Goal: Navigation & Orientation: Find specific page/section

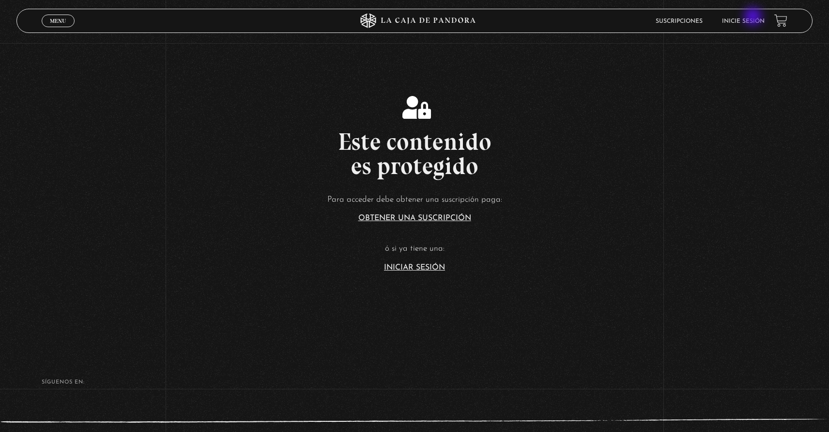
click at [754, 17] on li "Inicie sesión" at bounding box center [743, 21] width 43 height 15
click at [752, 21] on link "Inicie sesión" at bounding box center [743, 21] width 43 height 6
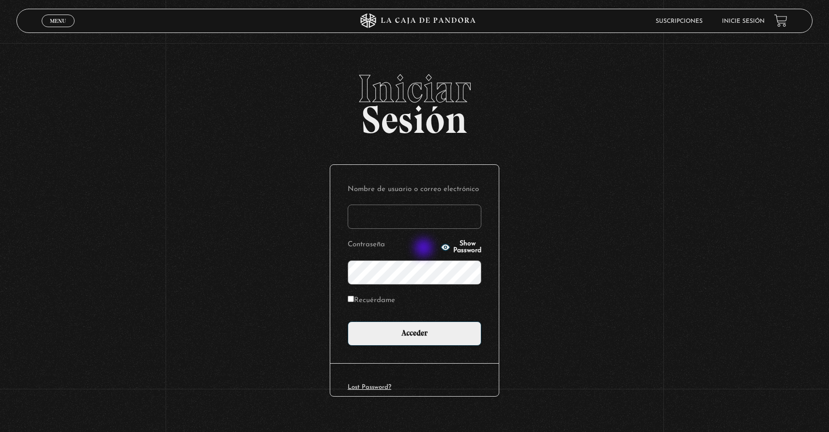
type input "ane.guillen@gmail.com"
click at [350, 302] on label "Recuérdame" at bounding box center [371, 300] width 47 height 15
click at [350, 302] on input "Recuérdame" at bounding box center [351, 298] width 6 height 6
checkbox input "true"
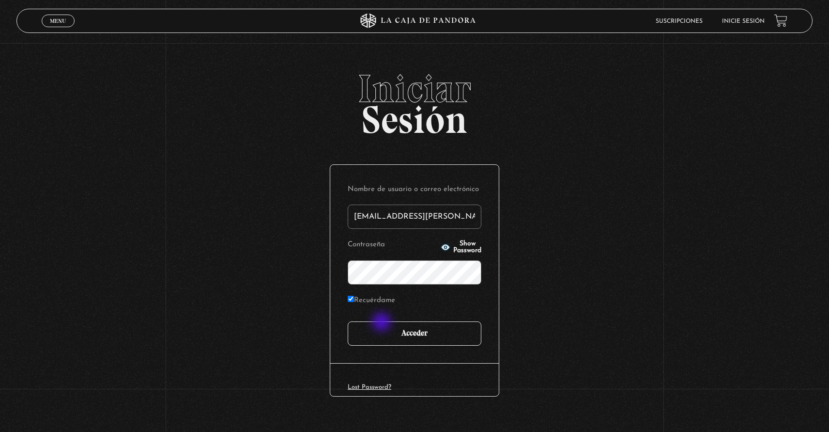
click at [383, 323] on input "Acceder" at bounding box center [415, 333] width 134 height 24
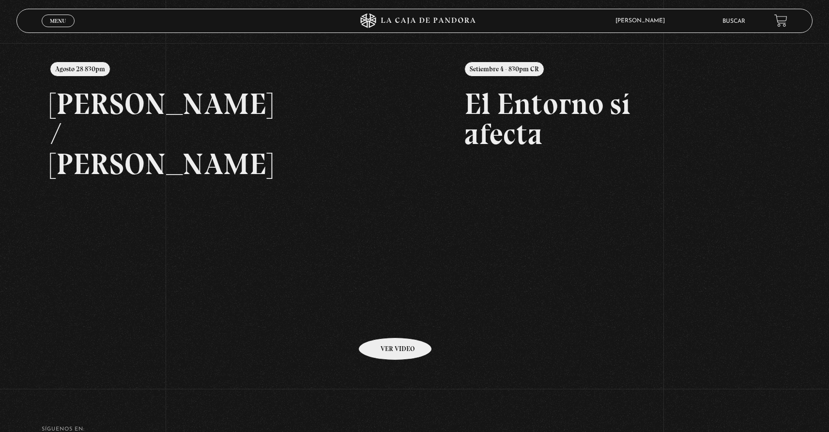
scroll to position [121, 0]
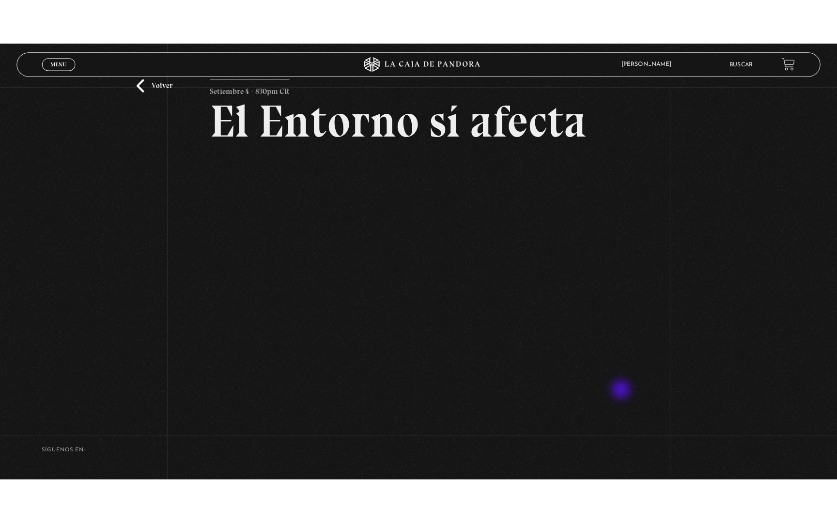
scroll to position [50, 0]
